Goal: Information Seeking & Learning: Find specific fact

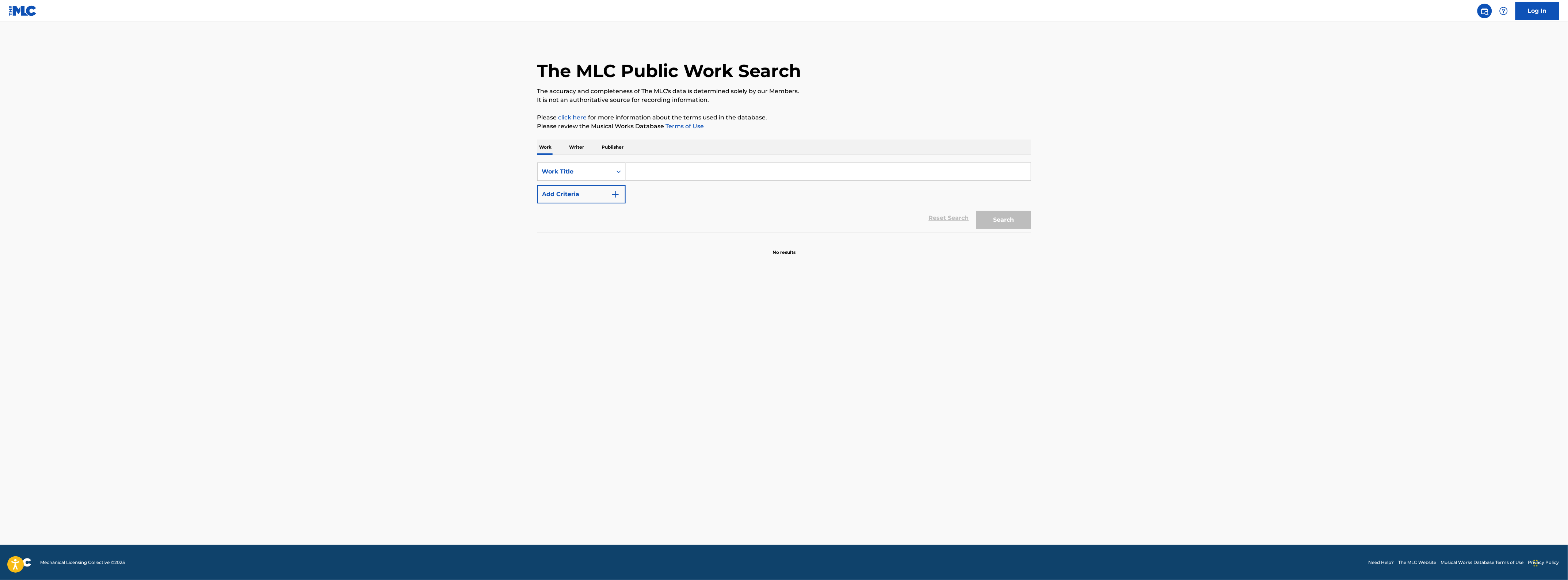
click at [680, 175] on input "Search Form" at bounding box center [828, 172] width 405 height 18
type input "what a difference a day makes"
click at [573, 203] on button "Add Criteria" at bounding box center [581, 194] width 88 height 18
drag, startPoint x: 634, startPoint y: 196, endPoint x: 632, endPoint y: 204, distance: 8.2
click at [631, 198] on input "Search Form" at bounding box center [821, 194] width 391 height 18
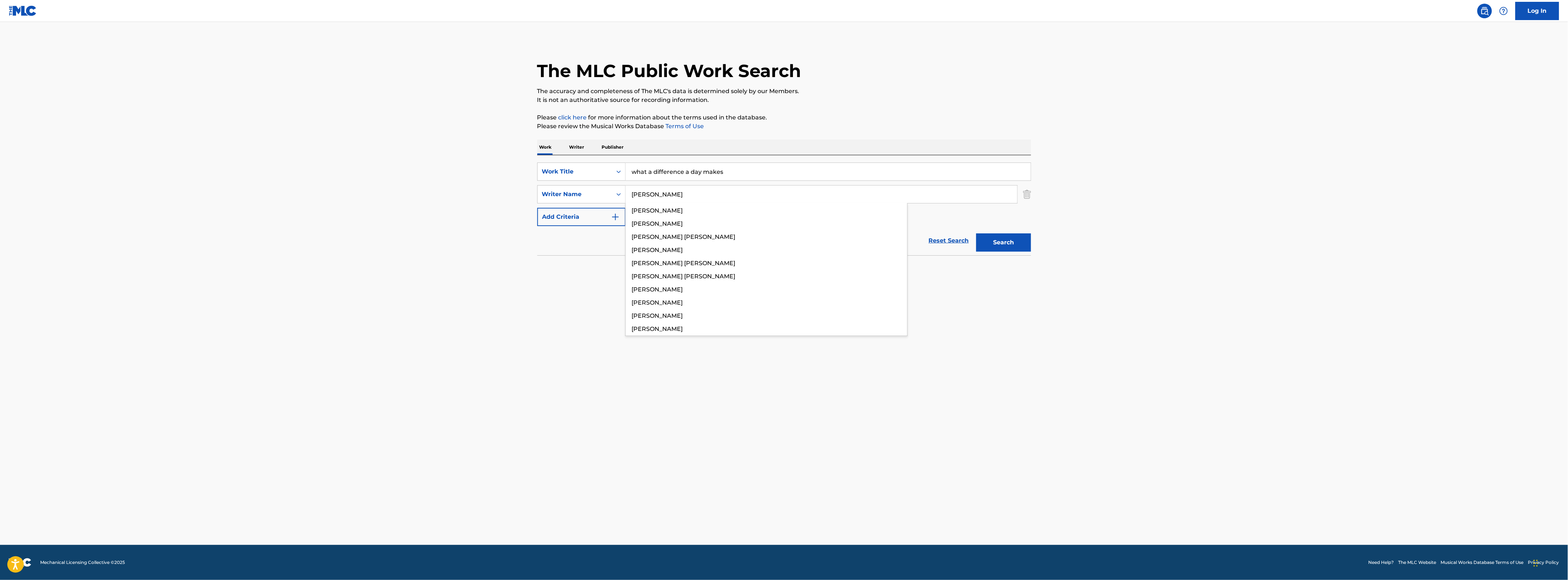
type input "[PERSON_NAME]"
click at [976, 233] on button "Search" at bounding box center [1004, 242] width 55 height 18
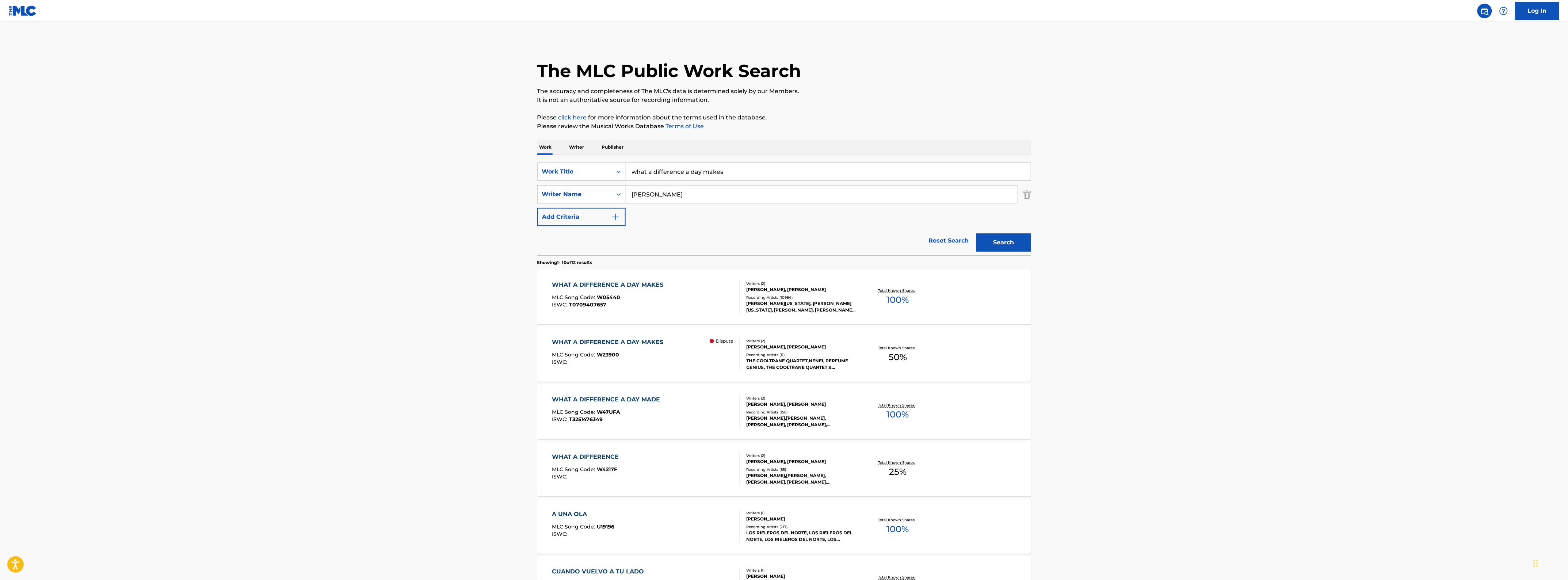
click at [660, 295] on div "MLC Song Code : W05440" at bounding box center [609, 298] width 115 height 7
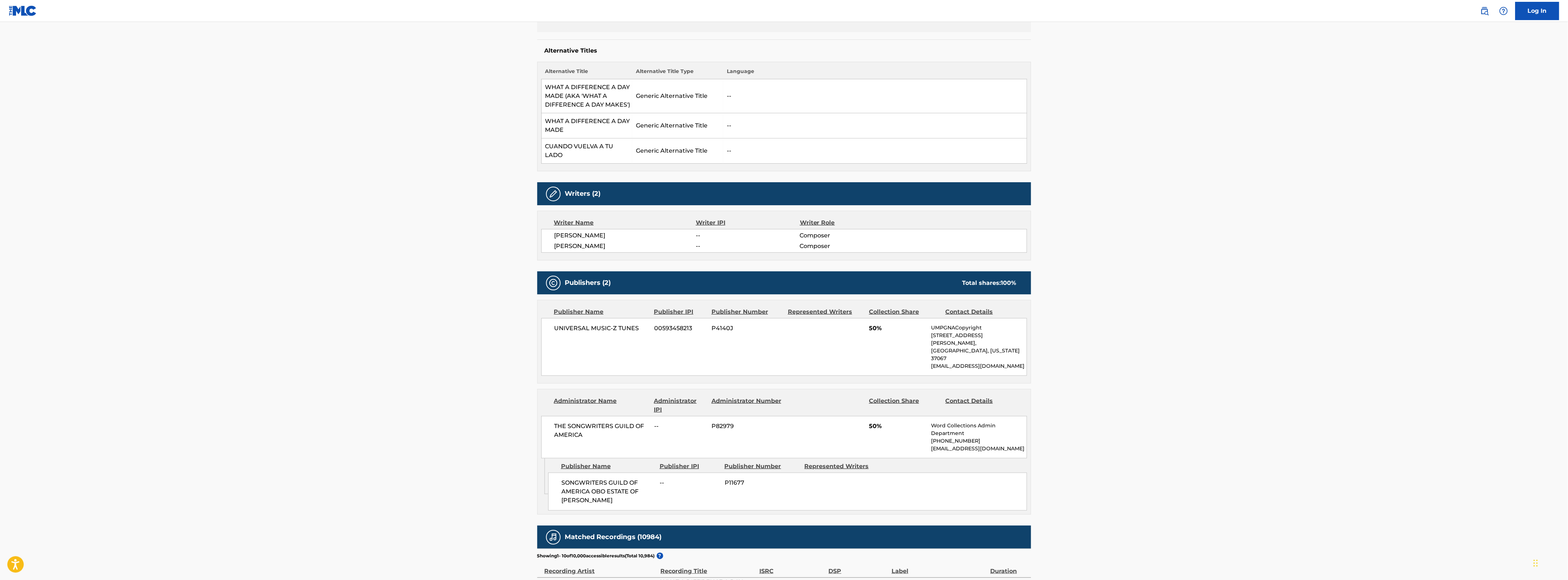
scroll to position [183, 0]
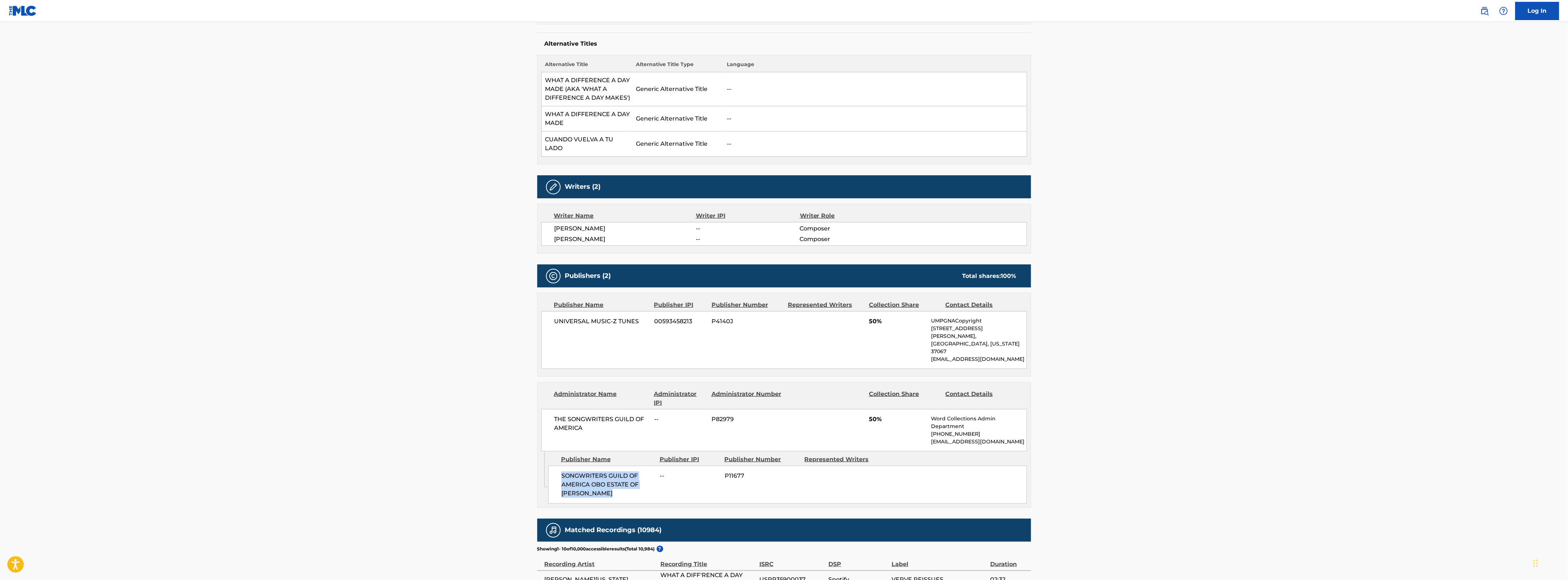
drag, startPoint x: 563, startPoint y: 461, endPoint x: 614, endPoint y: 477, distance: 53.5
click at [614, 477] on span "SONGWRITERS GUILD OF AMERICA OBO ESTATE OF [PERSON_NAME]" at bounding box center [607, 484] width 93 height 26
copy span "SONGWRITERS GUILD OF AMERICA OBO ESTATE OF [PERSON_NAME]"
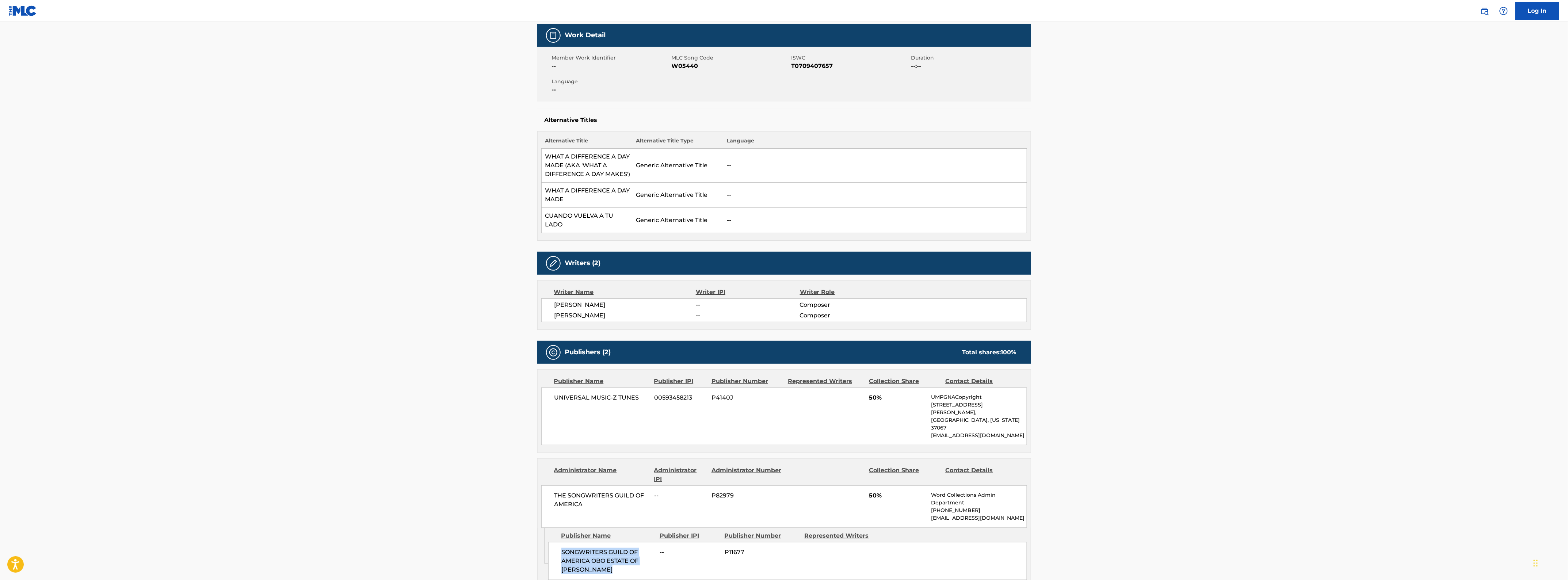
scroll to position [0, 0]
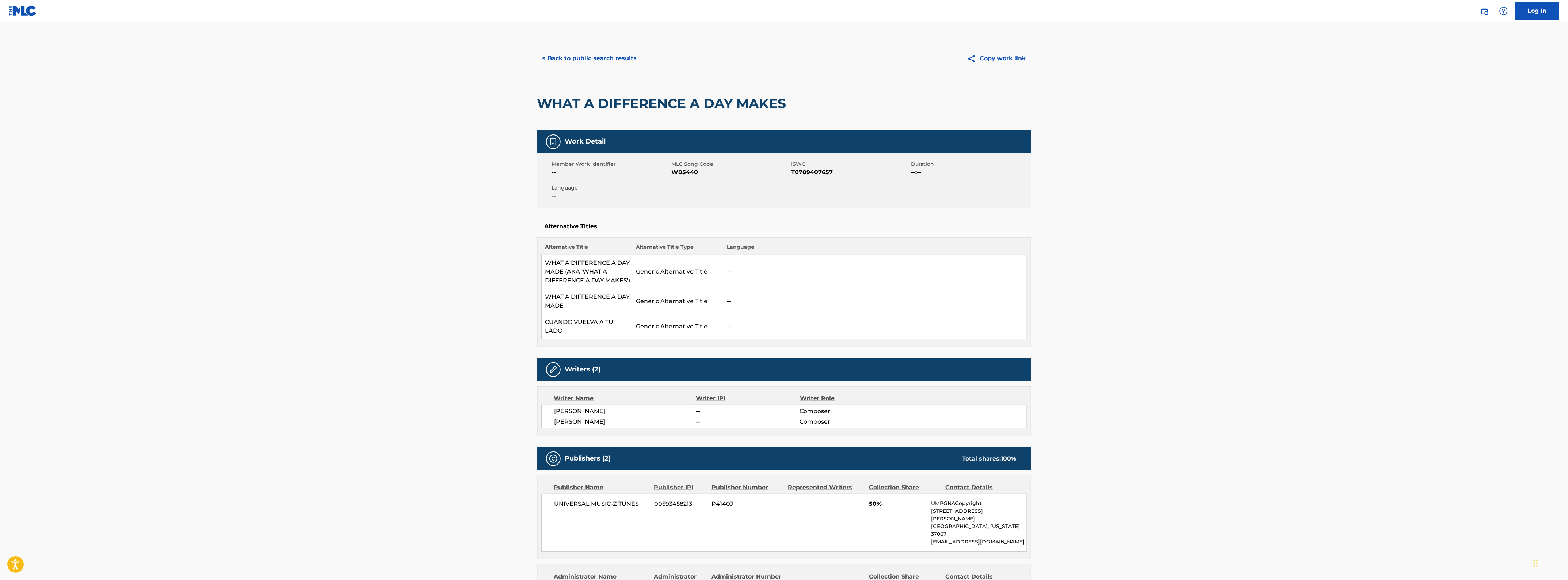
click at [561, 55] on button "< Back to public search results" at bounding box center [590, 58] width 105 height 18
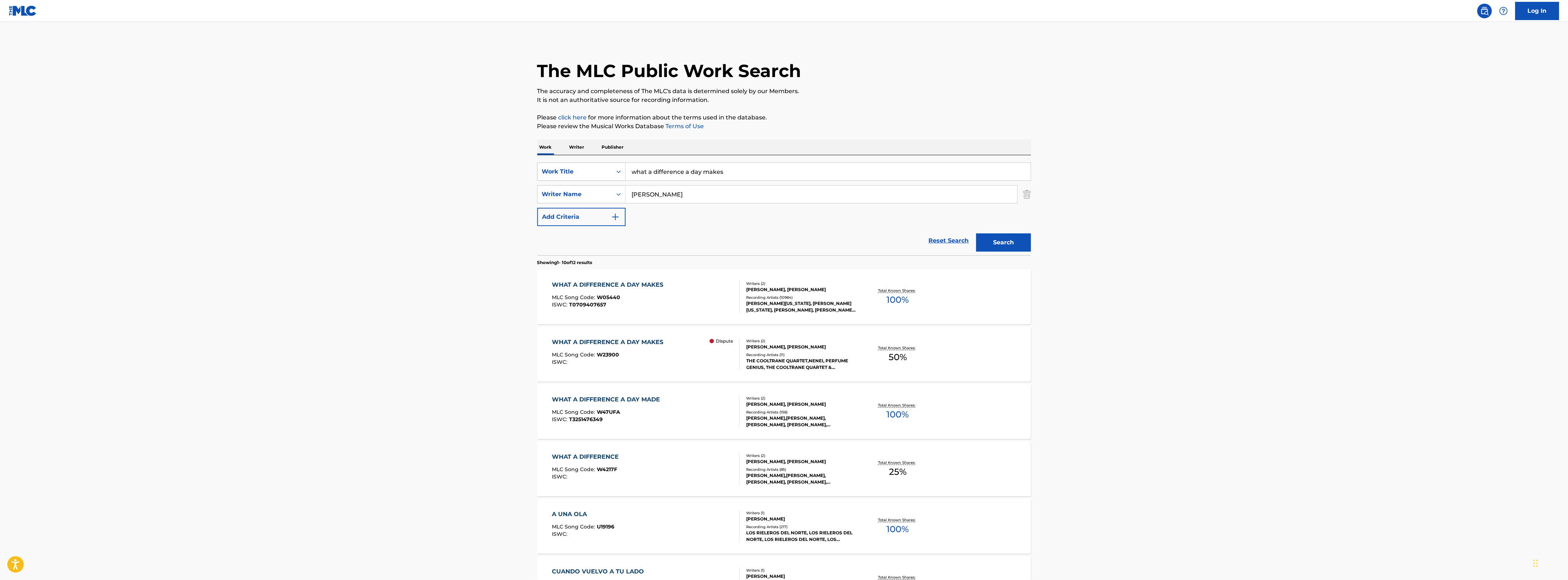
drag, startPoint x: 719, startPoint y: 165, endPoint x: 539, endPoint y: 163, distance: 180.0
click at [541, 163] on div "SearchWithCriteriaf7af854e-000d-4117-bb5e-0f727d80c6cf Work Title what a differ…" at bounding box center [784, 172] width 494 height 18
type input "i know you're hurting"
click at [976, 233] on button "Search" at bounding box center [1004, 242] width 55 height 18
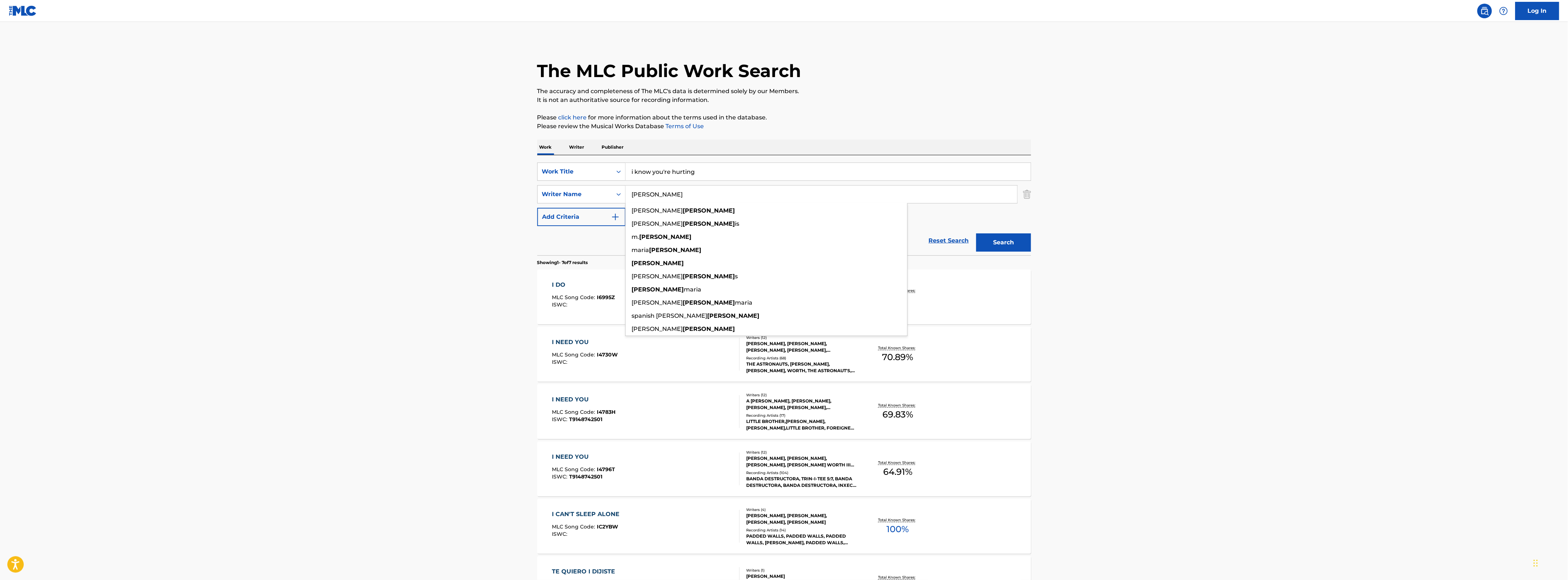
drag, startPoint x: 675, startPoint y: 198, endPoint x: 483, endPoint y: 158, distance: 196.1
click at [519, 175] on main "The MLC Public Work Search The accuracy and completeness of The MLC's data is d…" at bounding box center [784, 364] width 1568 height 684
type input "[PERSON_NAME]"
click at [976, 233] on button "Search" at bounding box center [1004, 242] width 55 height 18
